Goal: Find specific page/section

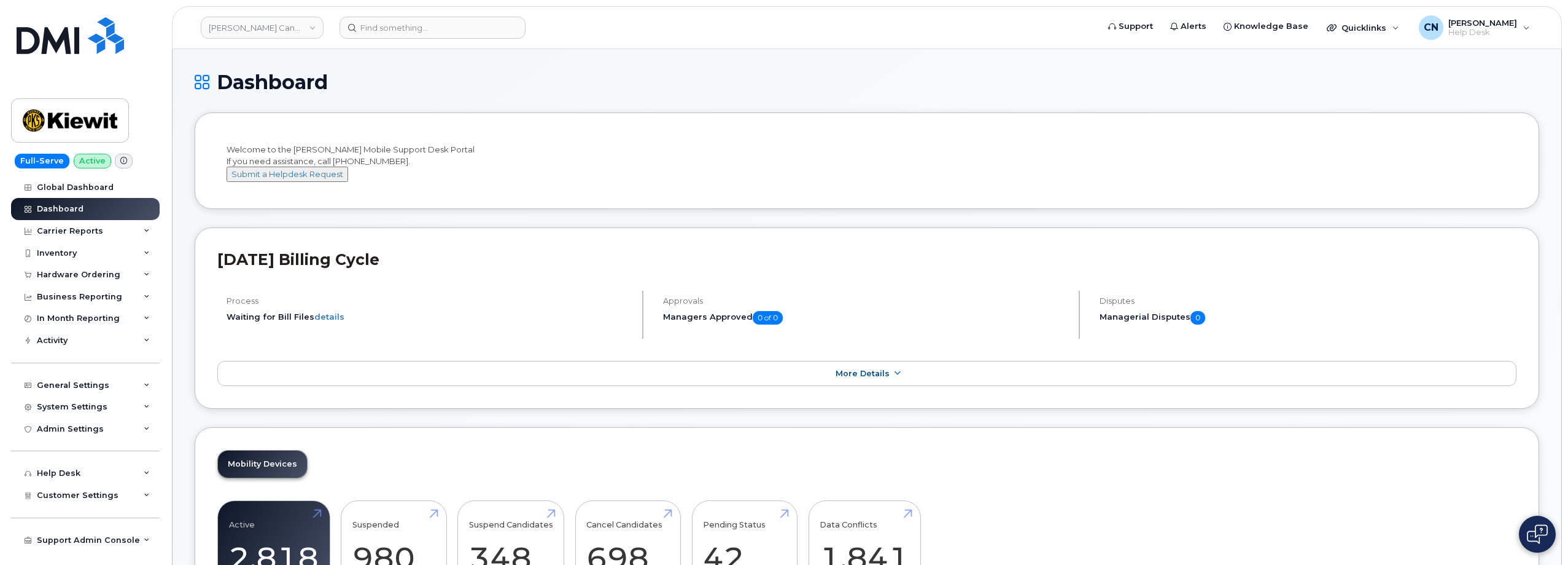
click at [95, 49] on img at bounding box center [71, 35] width 108 height 37
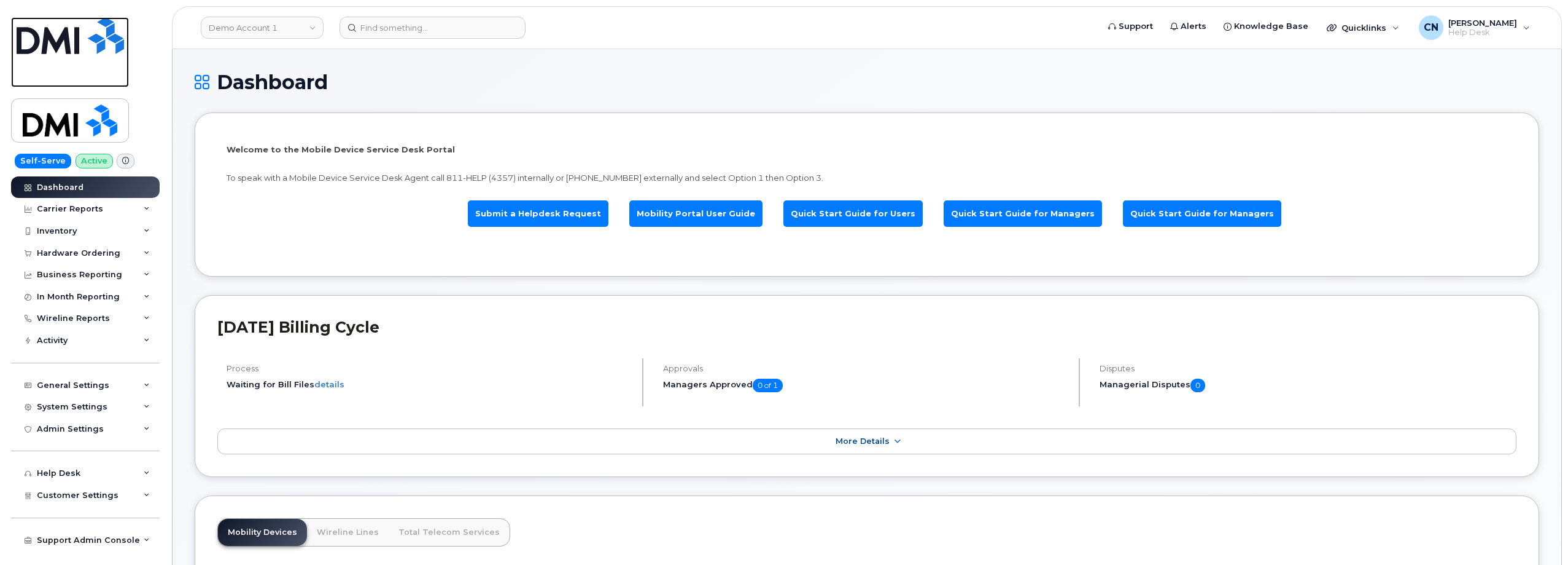
click at [56, 48] on img at bounding box center [71, 35] width 108 height 37
